Goal: Task Accomplishment & Management: Complete application form

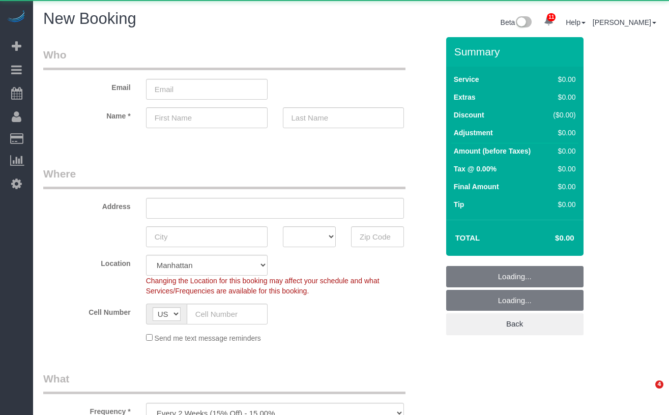
select select "number:89"
select select "number:90"
click at [50, 47] on span "Add Booking" at bounding box center [96, 46] width 127 height 23
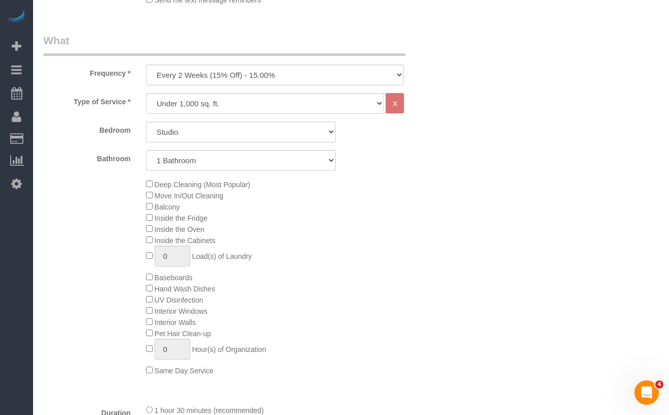
scroll to position [341, 0]
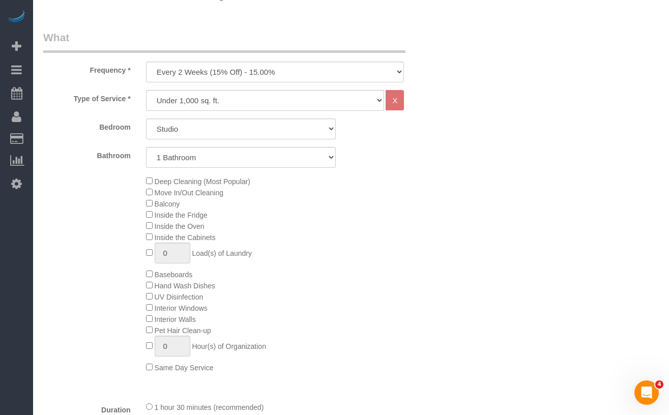
click at [162, 183] on span "Deep Cleaning (Most Popular)" at bounding box center [203, 182] width 96 height 8
click at [153, 181] on span "Deep Cleaning (Most Popular)" at bounding box center [198, 182] width 104 height 8
click at [153, 180] on span "Deep Cleaning (Most Popular)" at bounding box center [198, 182] width 104 height 8
click at [210, 65] on select "One Time Weekly (20% Off) - 20.00% Every 2 Weeks (15% Off) - 15.00% Every 4 Wee…" at bounding box center [275, 72] width 258 height 21
select select "object:2159"
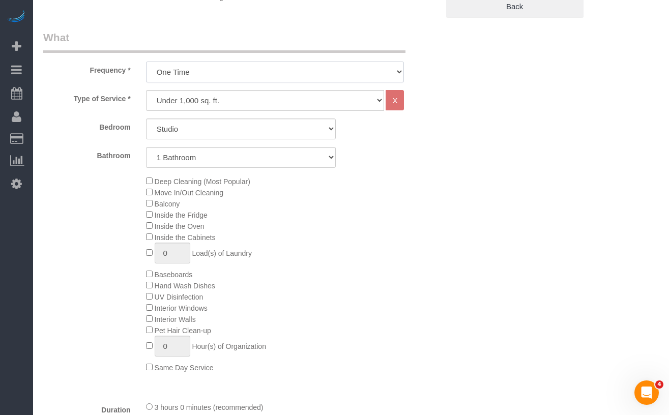
click at [146, 62] on select "One Time Weekly (20% Off) - 20.00% Every 2 Weeks (15% Off) - 15.00% Every 4 Wee…" at bounding box center [275, 72] width 258 height 21
click at [172, 104] on select "Under 1,000 sq. ft. 1,001 - 1,500 sq. ft. 1,500+ sq. ft. Custom Cleaning Office…" at bounding box center [265, 100] width 239 height 21
click at [146, 91] on select "Under 1,000 sq. ft. 1,001 - 1,500 sq. ft. 1,500+ sq. ft. Custom Cleaning Office…" at bounding box center [265, 101] width 239 height 21
click at [183, 121] on select "Studio 1 Bedroom 2 Bedrooms 3 Bedrooms" at bounding box center [241, 130] width 190 height 21
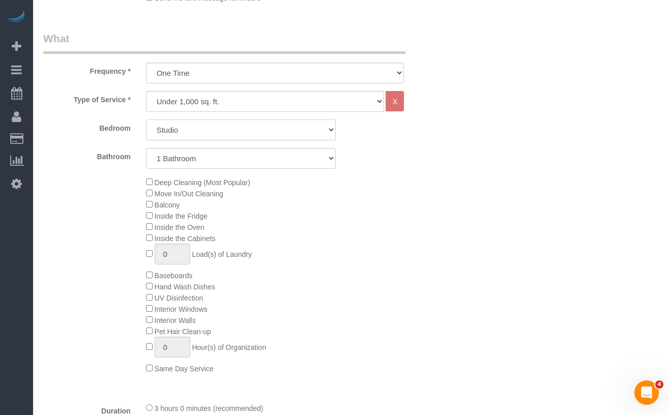
select select "1"
click at [146, 120] on select "Studio 1 Bedroom 2 Bedrooms 3 Bedrooms" at bounding box center [241, 130] width 190 height 21
click at [181, 149] on select "1 Bathroom 2 Bathrooms" at bounding box center [241, 158] width 190 height 21
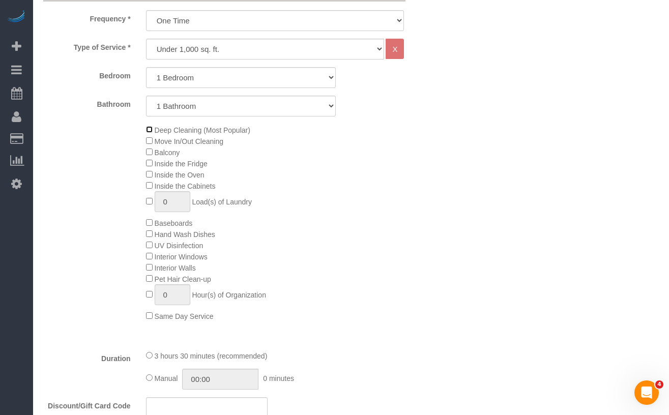
scroll to position [392, 0]
